Goal: Check status: Check status

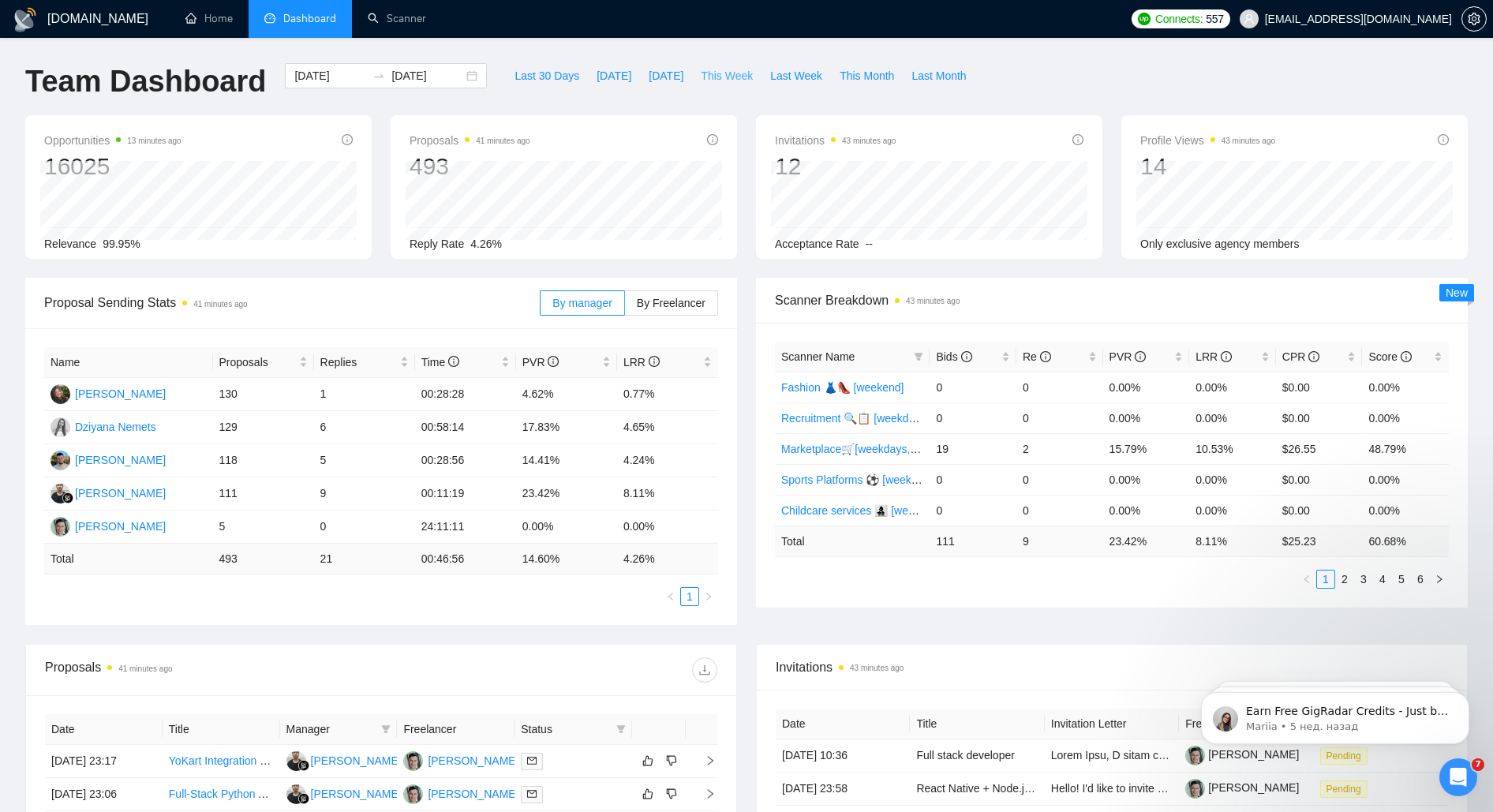
click at [719, 75] on span "This Week" at bounding box center [726, 75] width 52 height 17
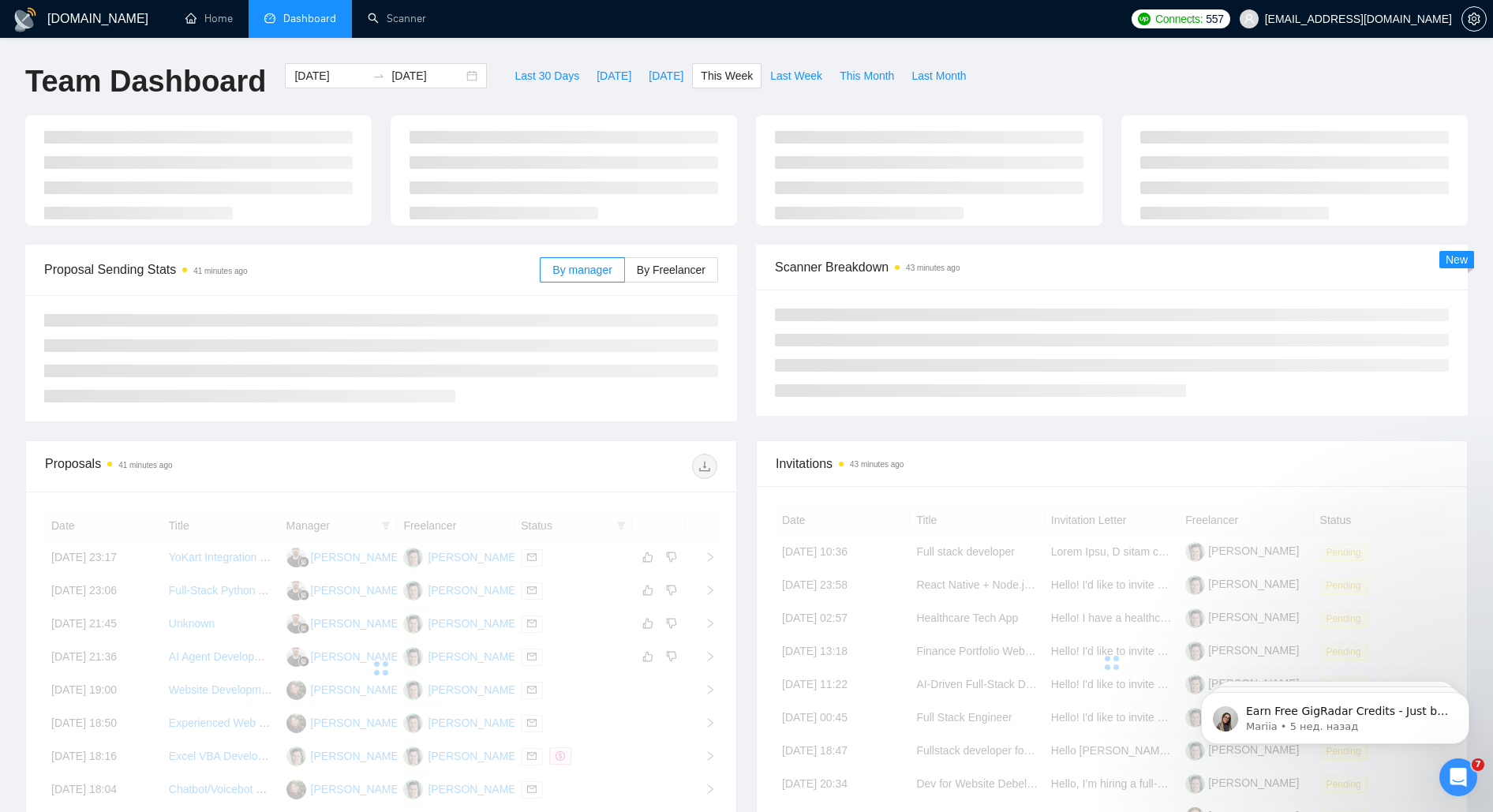
type input "[DATE]"
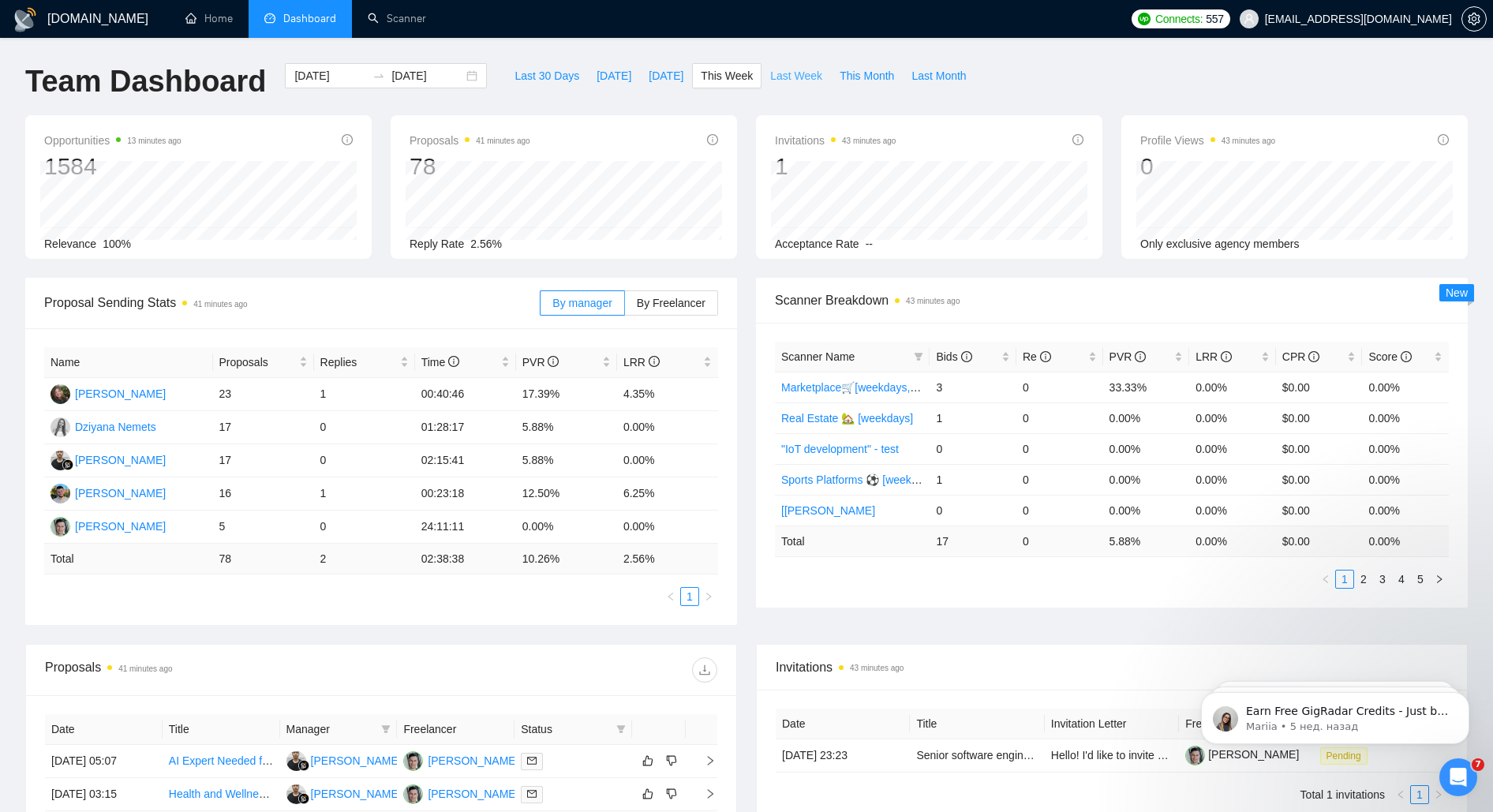
click at [779, 78] on span "Last Week" at bounding box center [796, 75] width 52 height 17
type input "[DATE]"
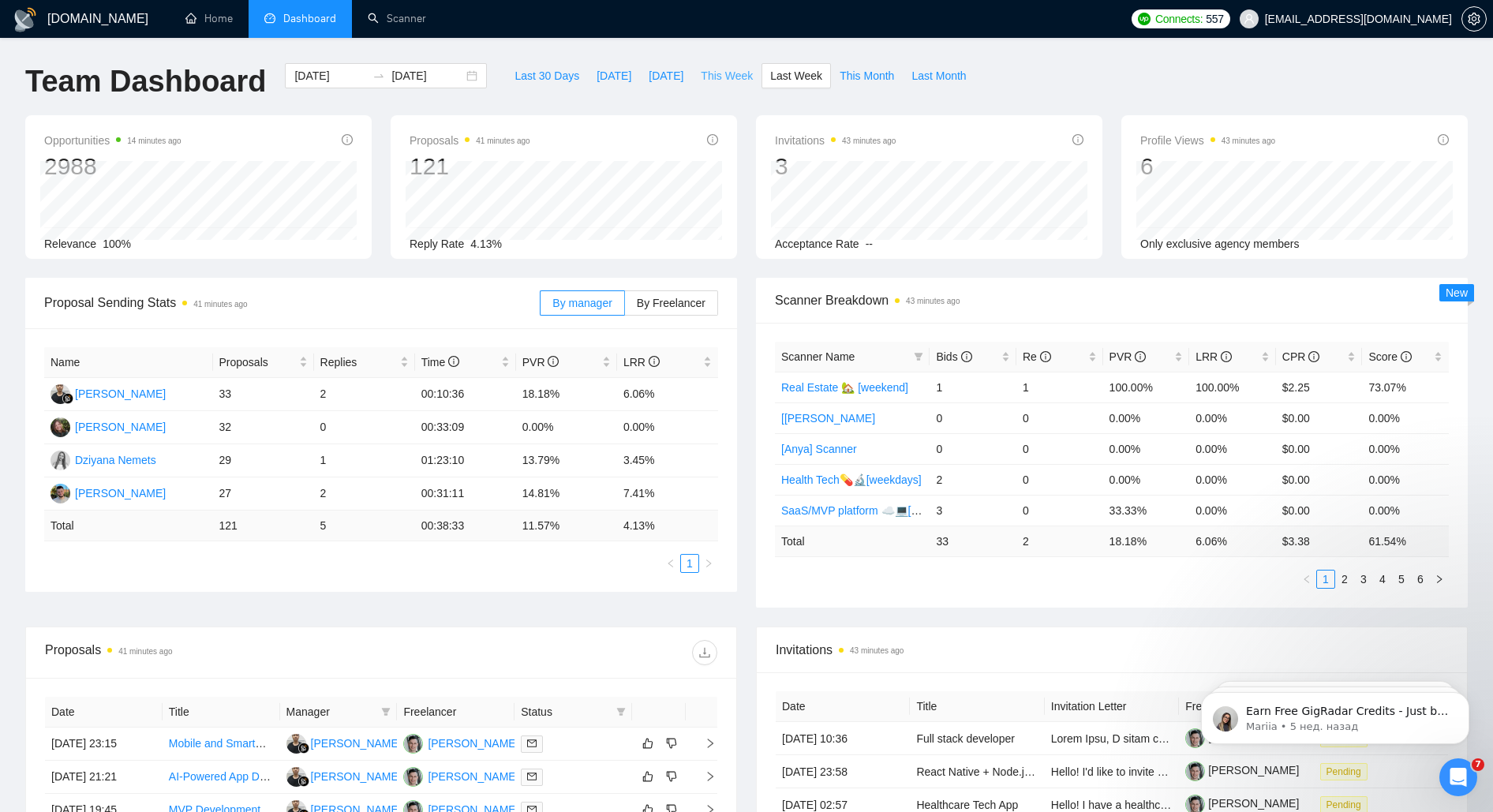
click at [736, 78] on span "This Week" at bounding box center [726, 75] width 52 height 17
type input "[DATE]"
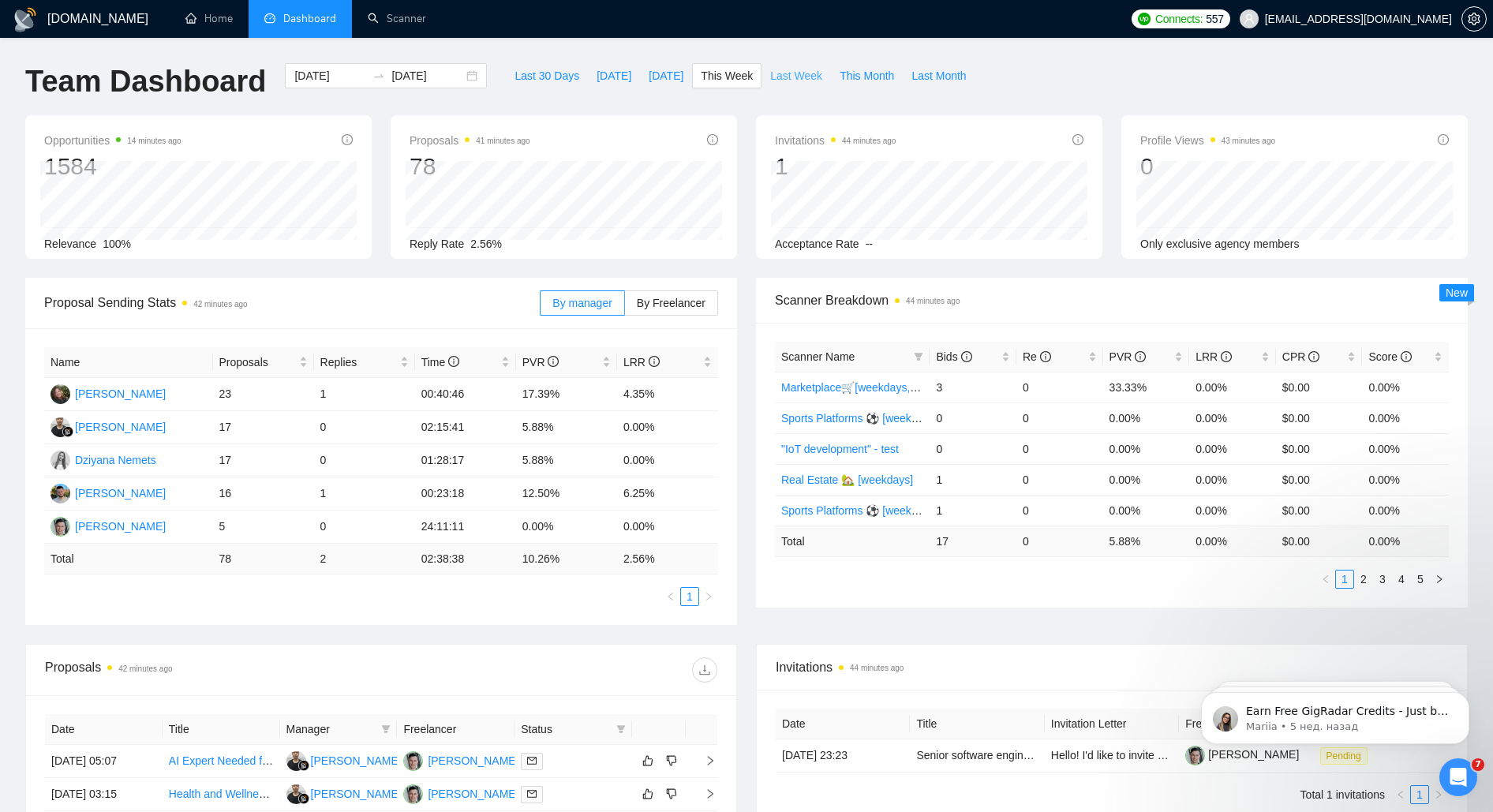
click at [800, 78] on span "Last Week" at bounding box center [796, 75] width 52 height 17
type input "[DATE]"
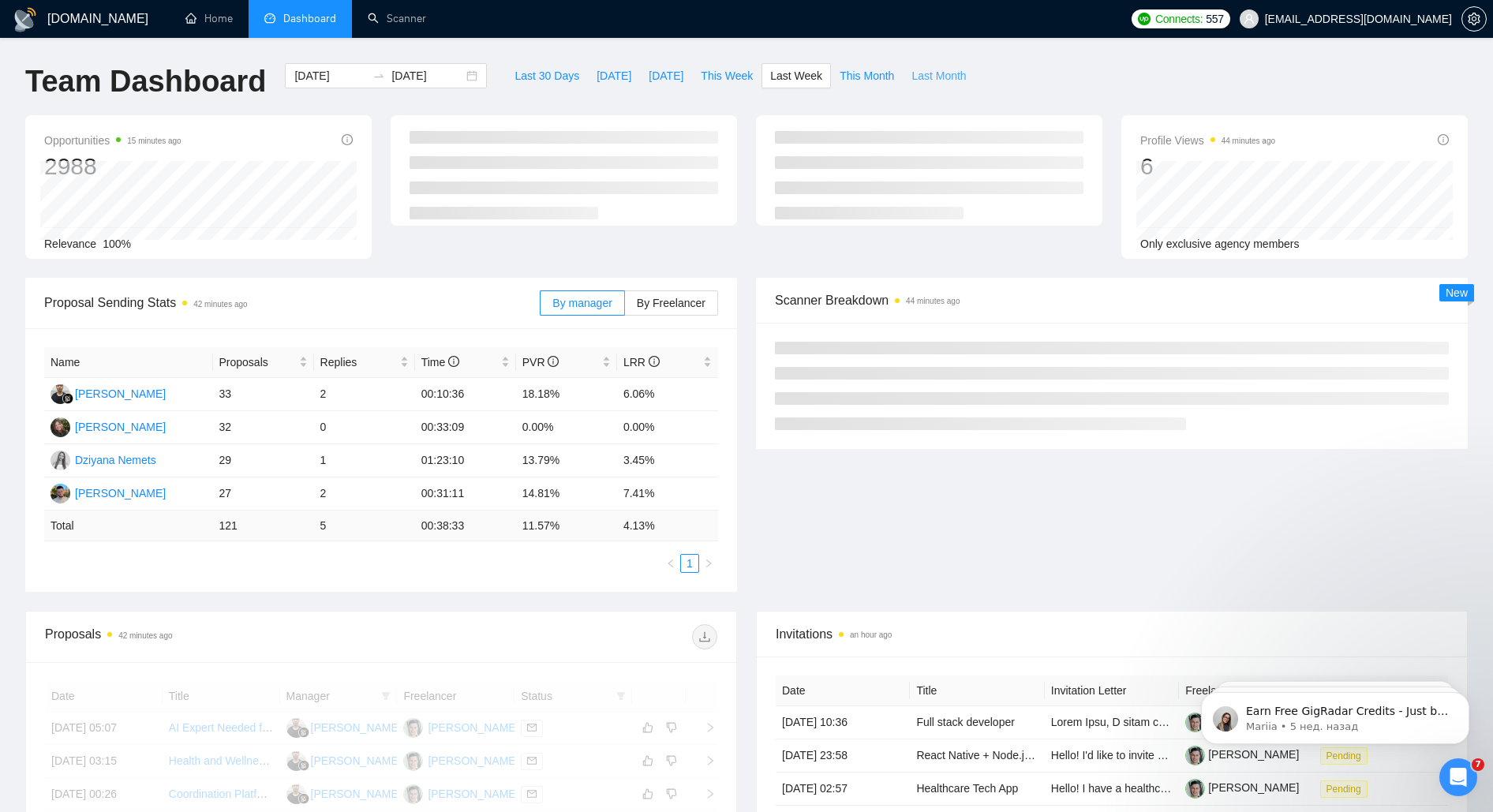
click at [933, 76] on span "Last Month" at bounding box center [939, 75] width 55 height 17
type input "[DATE]"
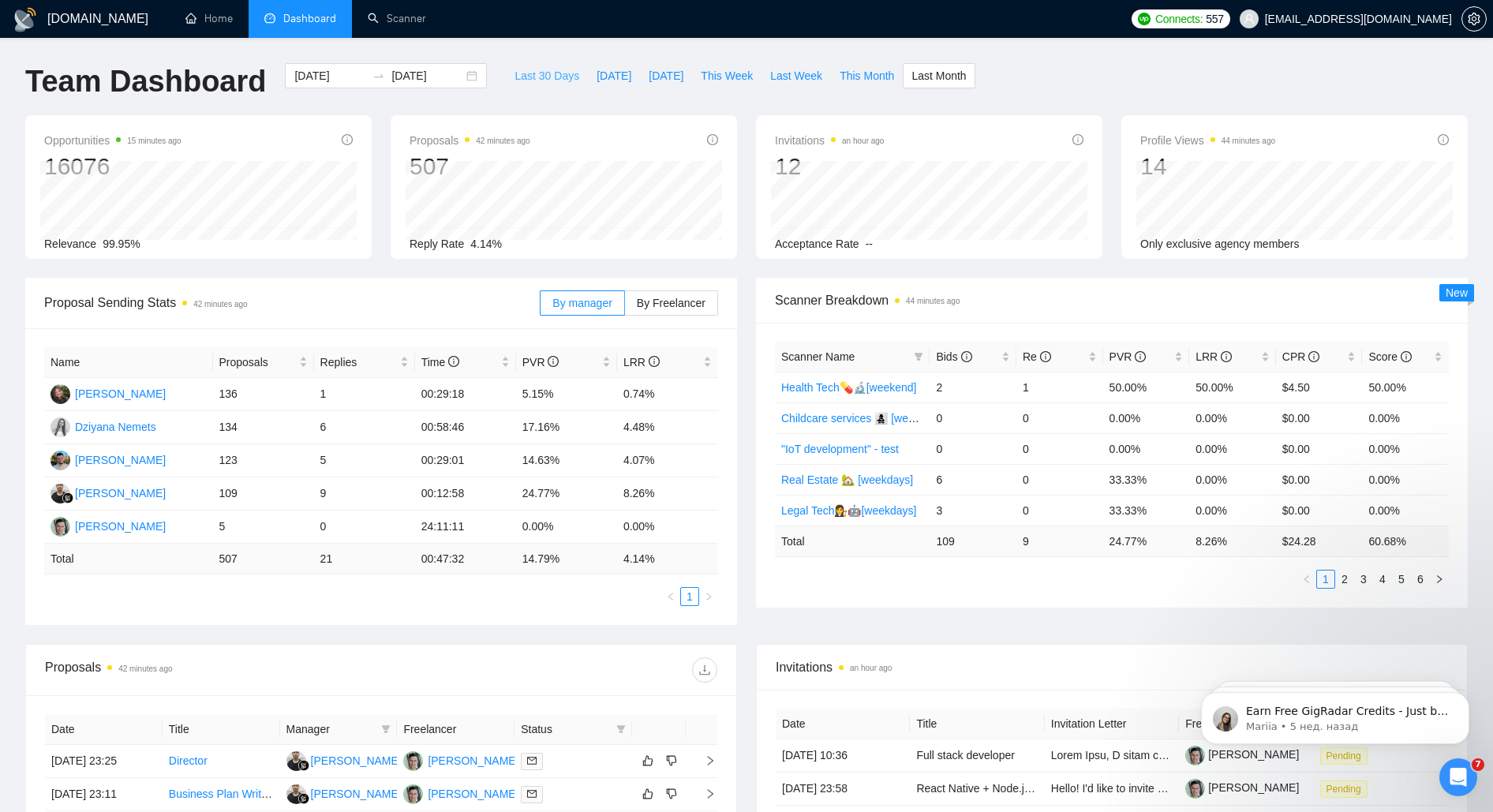
click at [559, 78] on span "Last 30 Days" at bounding box center [547, 75] width 64 height 17
type input "[DATE]"
